Goal: Task Accomplishment & Management: Manage account settings

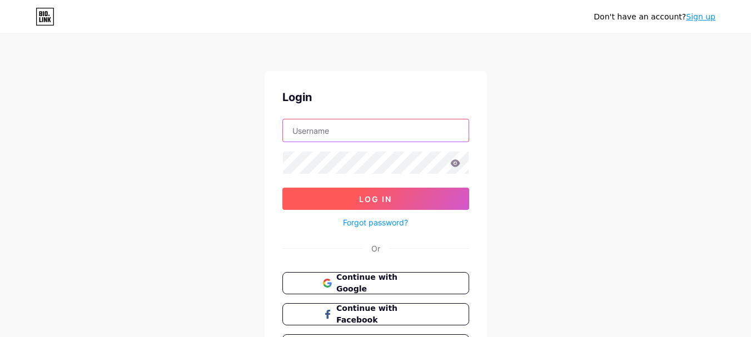
type input "[EMAIL_ADDRESS][DOMAIN_NAME]"
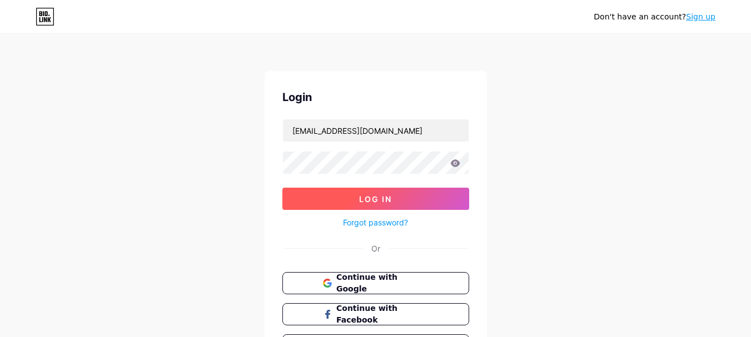
click at [373, 198] on span "Log In" at bounding box center [375, 198] width 33 height 9
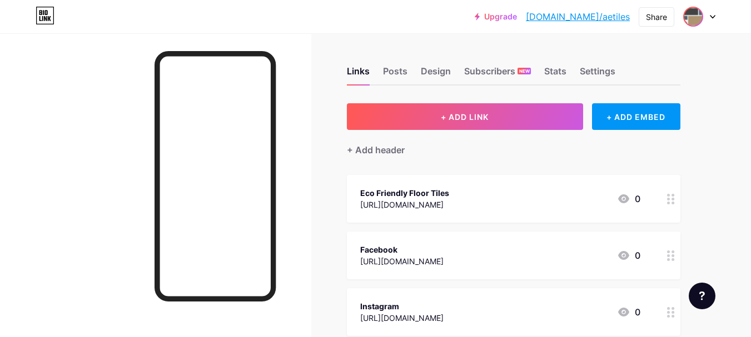
click at [700, 9] on span at bounding box center [693, 17] width 18 height 18
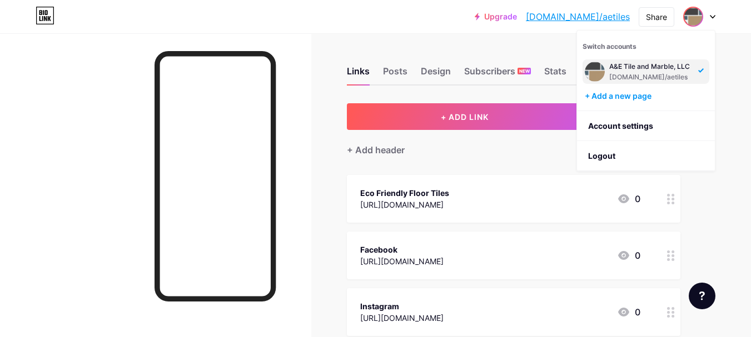
click at [640, 73] on div "[DOMAIN_NAME]/aetiles" at bounding box center [650, 77] width 82 height 9
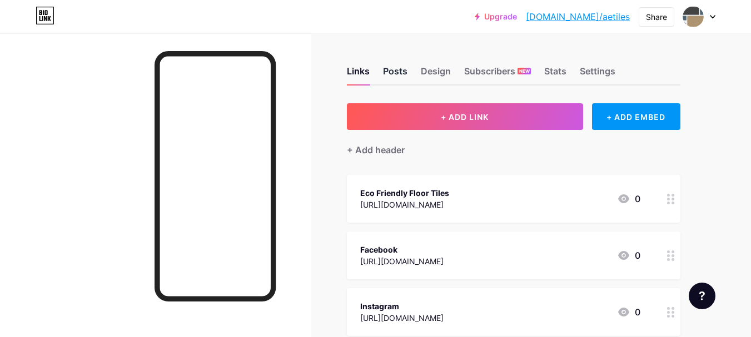
click at [401, 72] on div "Posts" at bounding box center [395, 74] width 24 height 20
click at [593, 72] on div "Settings" at bounding box center [598, 74] width 36 height 20
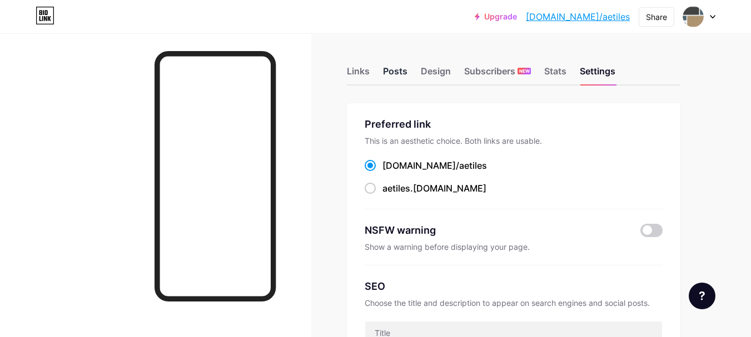
click at [400, 77] on div "Posts" at bounding box center [395, 74] width 24 height 20
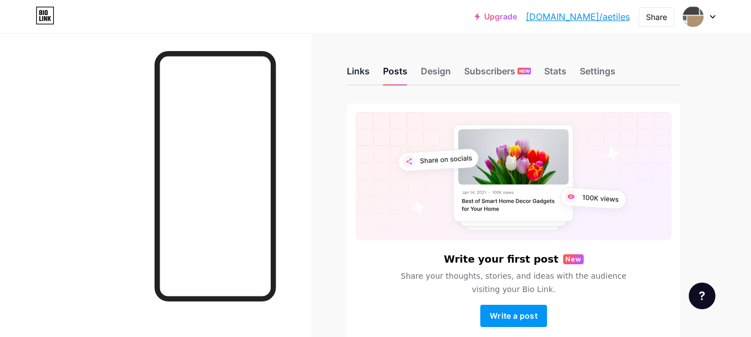
click at [362, 73] on div "Links" at bounding box center [358, 74] width 23 height 20
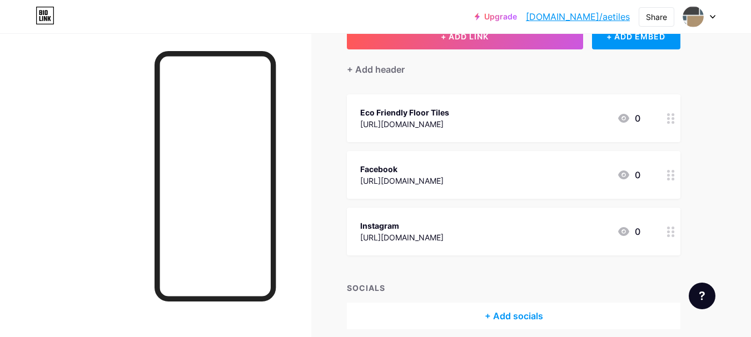
scroll to position [128, 0]
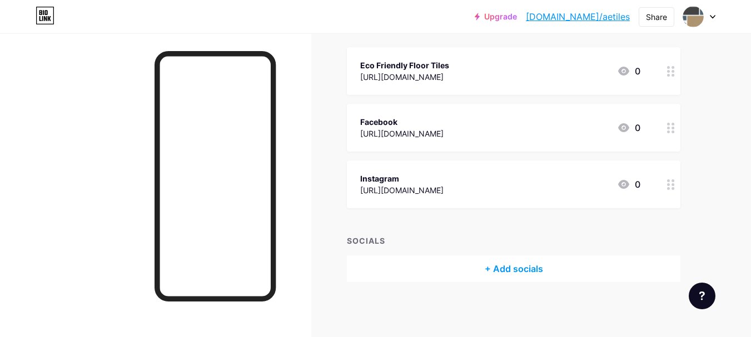
click at [711, 16] on icon at bounding box center [713, 17] width 6 height 4
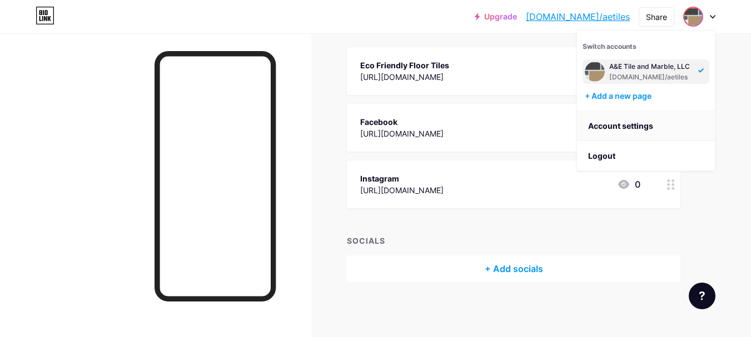
click at [629, 128] on link "Account settings" at bounding box center [646, 126] width 138 height 30
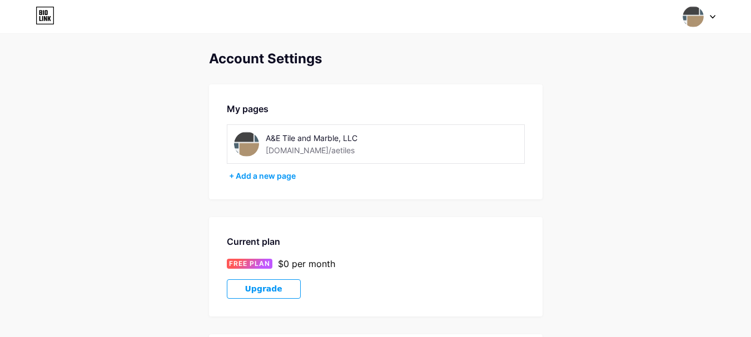
click at [250, 148] on img at bounding box center [246, 144] width 25 height 25
click at [275, 135] on div "A&E Tile and Marble, LLC" at bounding box center [344, 138] width 157 height 12
click at [248, 144] on img at bounding box center [246, 144] width 25 height 25
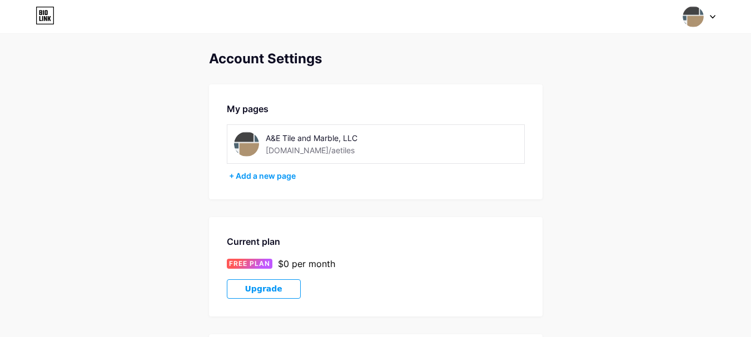
click at [248, 144] on img at bounding box center [246, 144] width 25 height 25
click at [705, 12] on div at bounding box center [699, 17] width 32 height 20
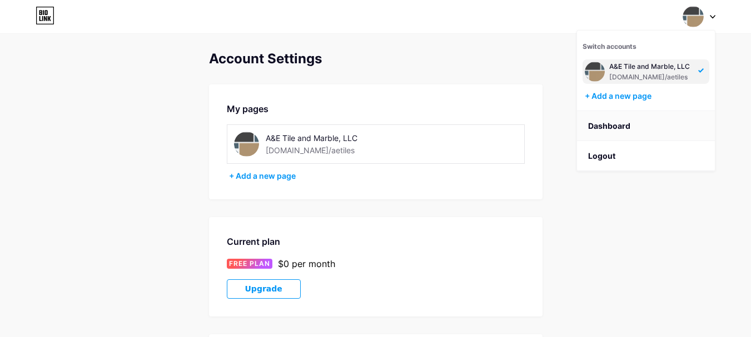
click at [618, 127] on link "Dashboard" at bounding box center [646, 126] width 138 height 30
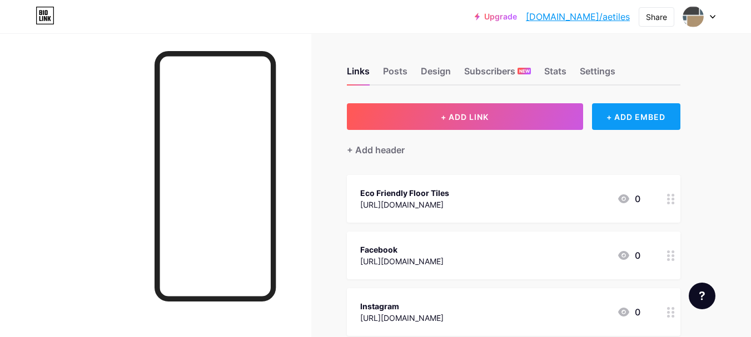
click at [615, 118] on div "+ ADD EMBED" at bounding box center [636, 116] width 88 height 27
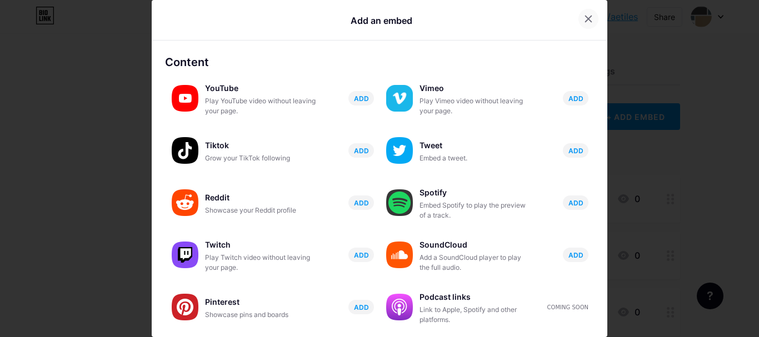
click at [583, 14] on div at bounding box center [588, 19] width 20 height 20
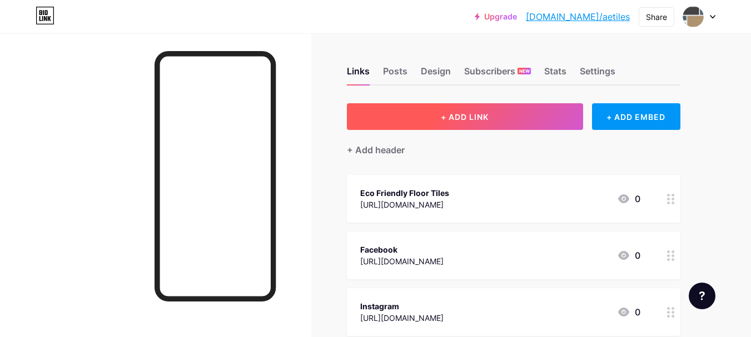
click at [445, 118] on span "+ ADD LINK" at bounding box center [465, 116] width 48 height 9
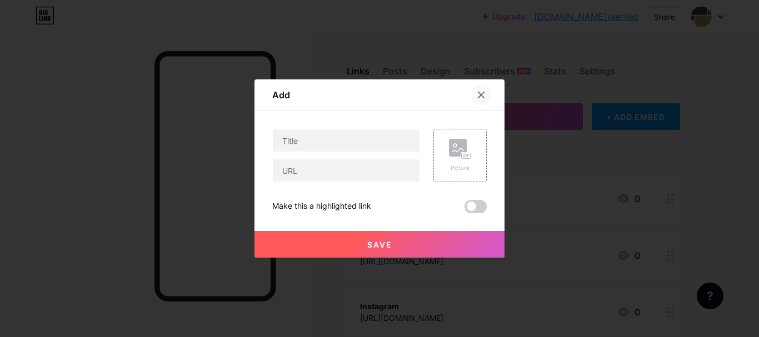
click at [477, 94] on icon at bounding box center [481, 95] width 9 height 9
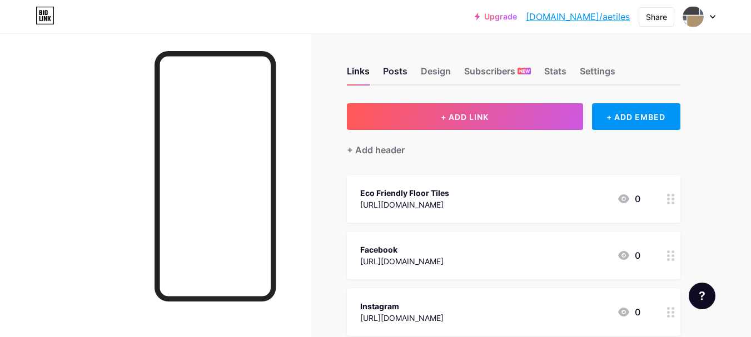
click at [400, 72] on div "Posts" at bounding box center [395, 74] width 24 height 20
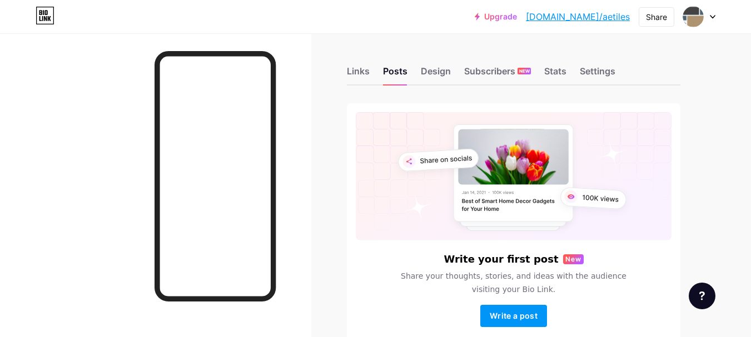
click at [608, 16] on link "[DOMAIN_NAME]/aetiles" at bounding box center [578, 16] width 104 height 13
click at [709, 12] on div at bounding box center [699, 17] width 32 height 20
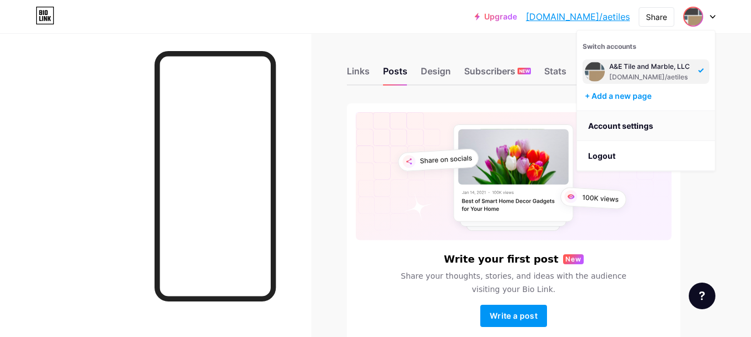
click at [617, 123] on link "Account settings" at bounding box center [646, 126] width 138 height 30
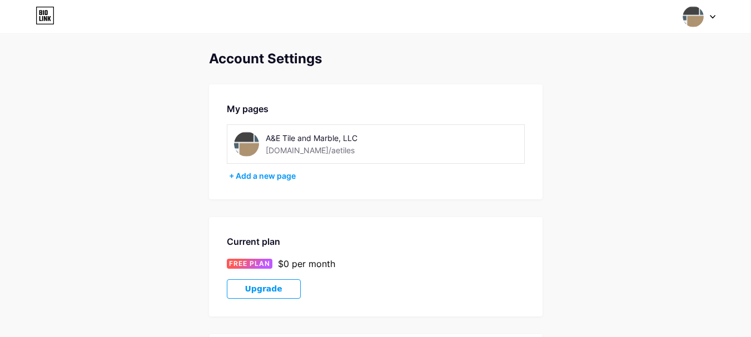
click at [312, 138] on div "A&E Tile and Marble, LLC" at bounding box center [344, 138] width 157 height 12
click at [255, 142] on img at bounding box center [246, 144] width 25 height 25
click at [236, 143] on img at bounding box center [246, 144] width 25 height 25
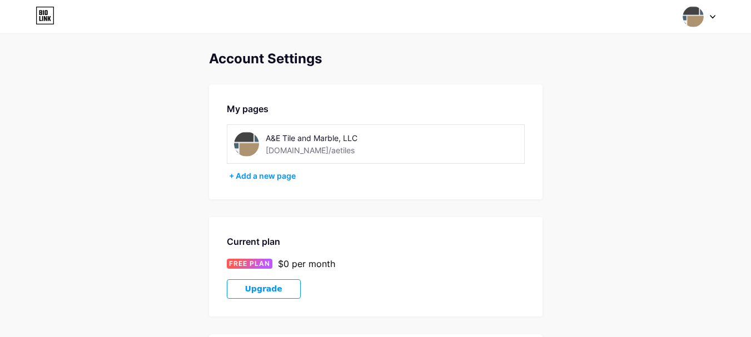
click at [301, 139] on div "A&E Tile and Marble, LLC" at bounding box center [344, 138] width 157 height 12
drag, startPoint x: 301, startPoint y: 139, endPoint x: 255, endPoint y: 149, distance: 47.1
click at [296, 141] on div "A&E Tile and Marble, LLC" at bounding box center [344, 138] width 157 height 12
click at [252, 149] on img at bounding box center [246, 144] width 25 height 25
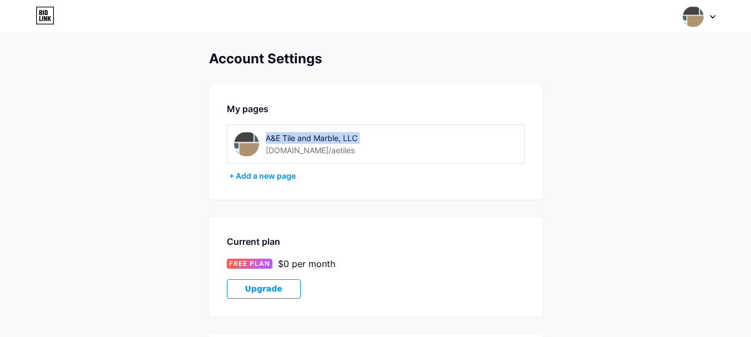
click at [252, 149] on img at bounding box center [246, 144] width 25 height 25
click at [167, 137] on div "Account Settings My pages A&E Tile and Marble, LLC bio.link/aetiles + Add a new…" at bounding box center [375, 313] width 751 height 524
click at [709, 19] on div at bounding box center [699, 17] width 32 height 20
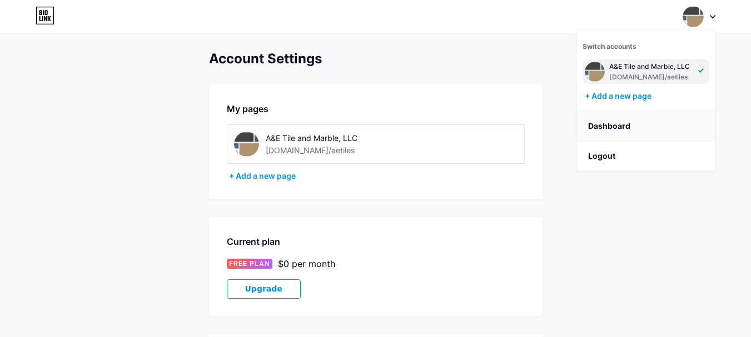
click at [616, 126] on link "Dashboard" at bounding box center [646, 126] width 138 height 30
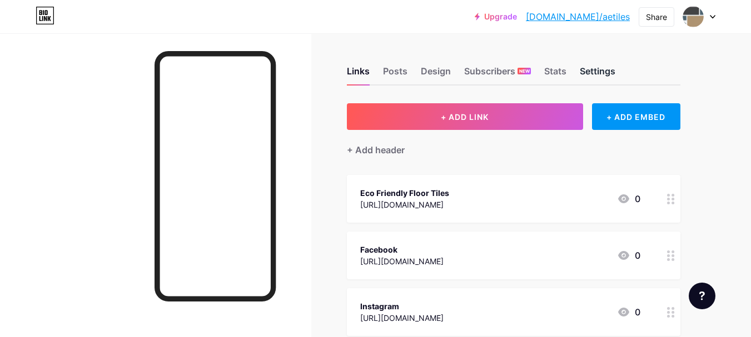
click at [595, 74] on div "Settings" at bounding box center [598, 74] width 36 height 20
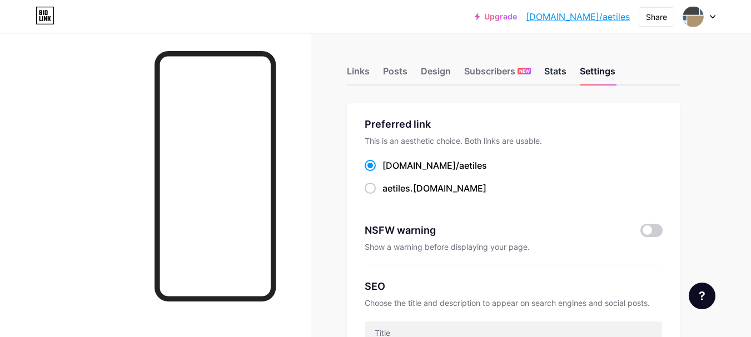
click at [548, 73] on div "Stats" at bounding box center [555, 74] width 22 height 20
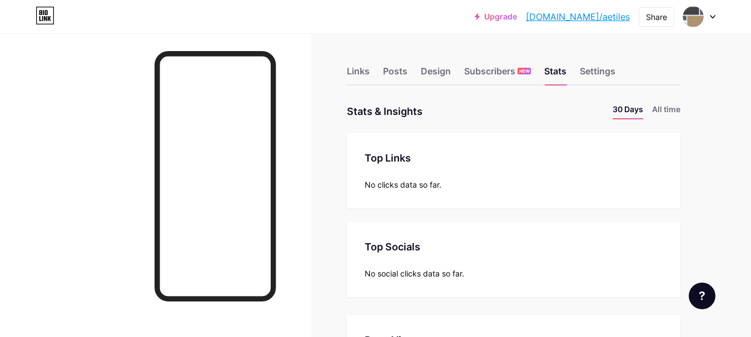
scroll to position [337, 751]
click at [445, 73] on div "Design" at bounding box center [436, 74] width 30 height 20
click at [406, 79] on div "Posts" at bounding box center [395, 74] width 24 height 20
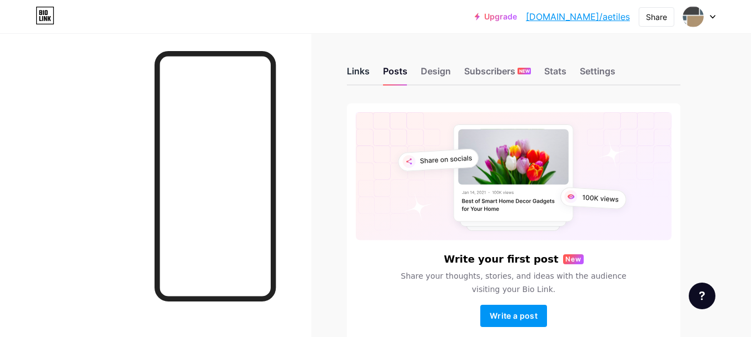
click at [354, 69] on div "Links" at bounding box center [358, 74] width 23 height 20
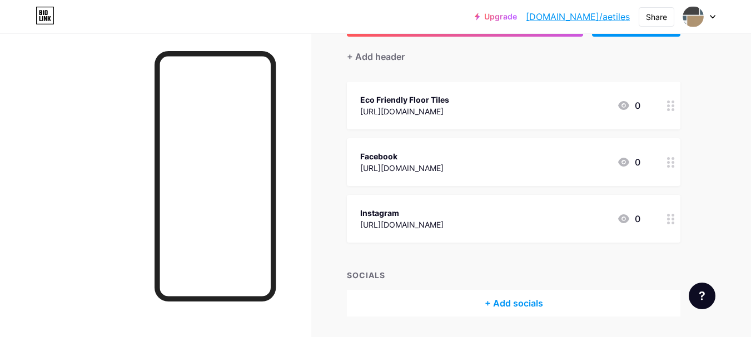
scroll to position [128, 0]
